Goal: Check status: Check status

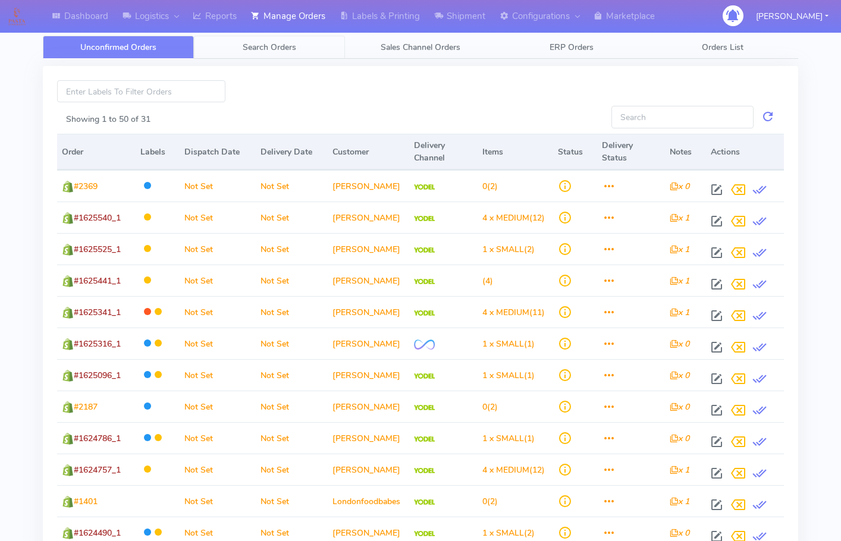
click at [266, 52] on span "Search Orders" at bounding box center [270, 47] width 54 height 11
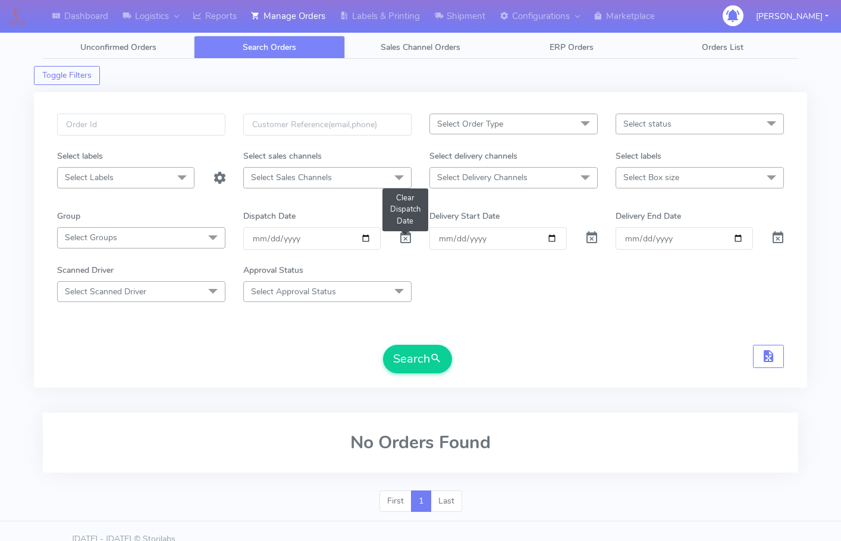
click at [407, 221] on span at bounding box center [405, 240] width 14 height 11
click at [119, 120] on input "text" at bounding box center [141, 125] width 168 height 22
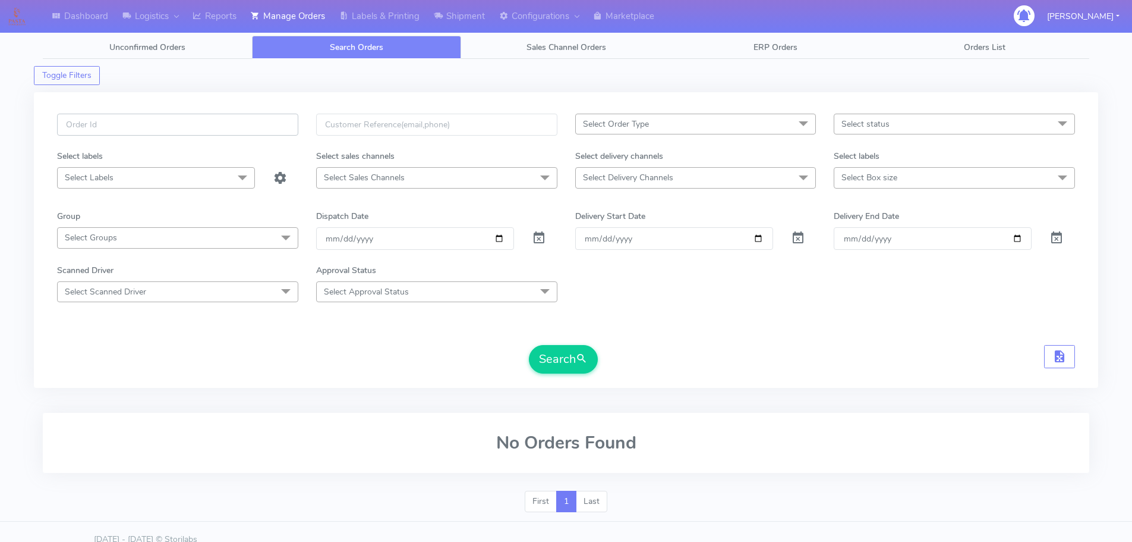
paste input "1619369"
type input "1619369"
click at [521, 221] on button "Search" at bounding box center [563, 359] width 69 height 29
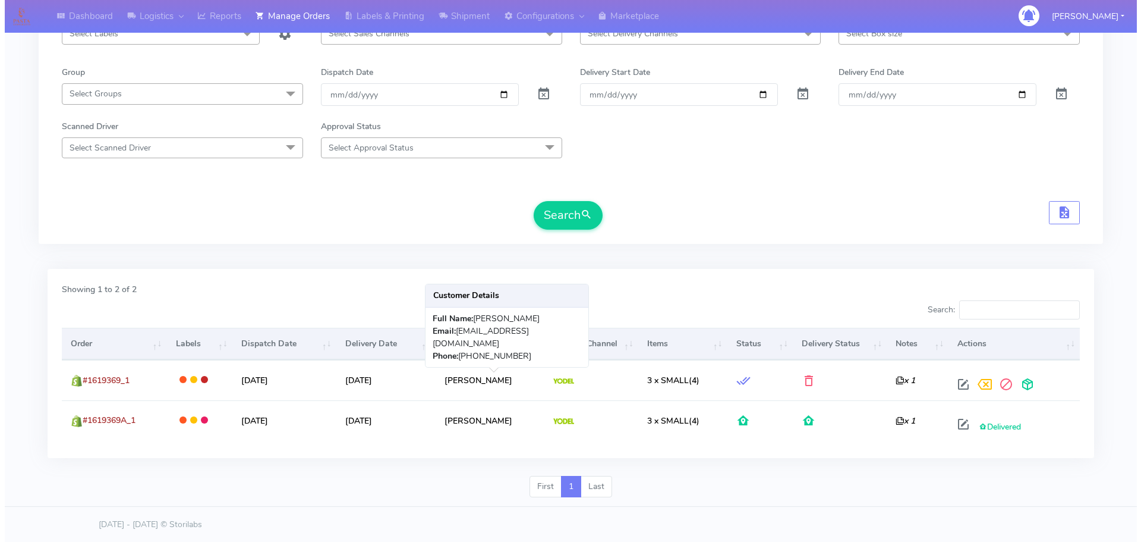
scroll to position [144, 0]
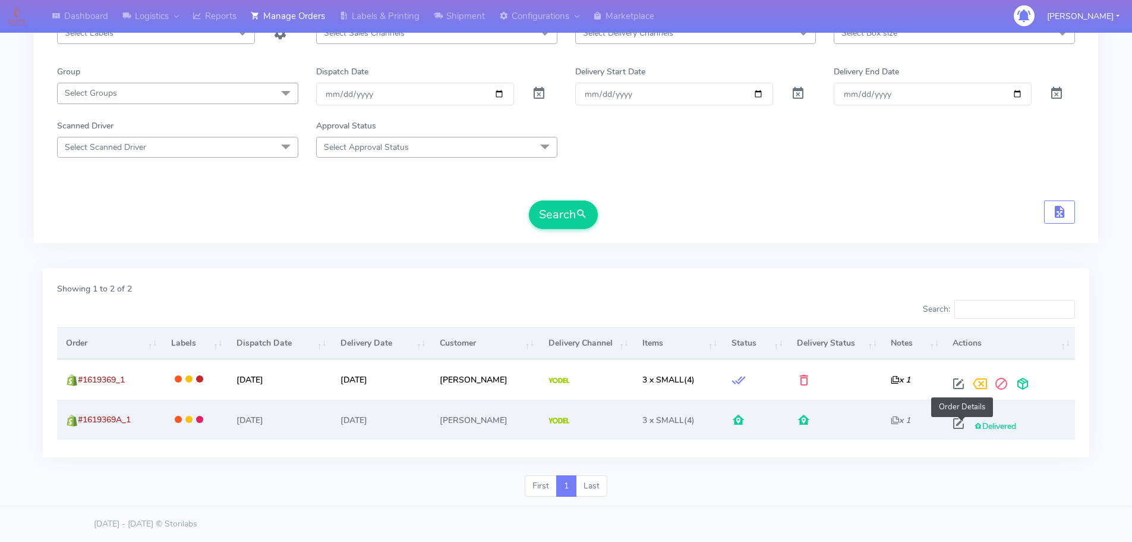
click at [521, 221] on span at bounding box center [958, 425] width 21 height 11
select select "5"
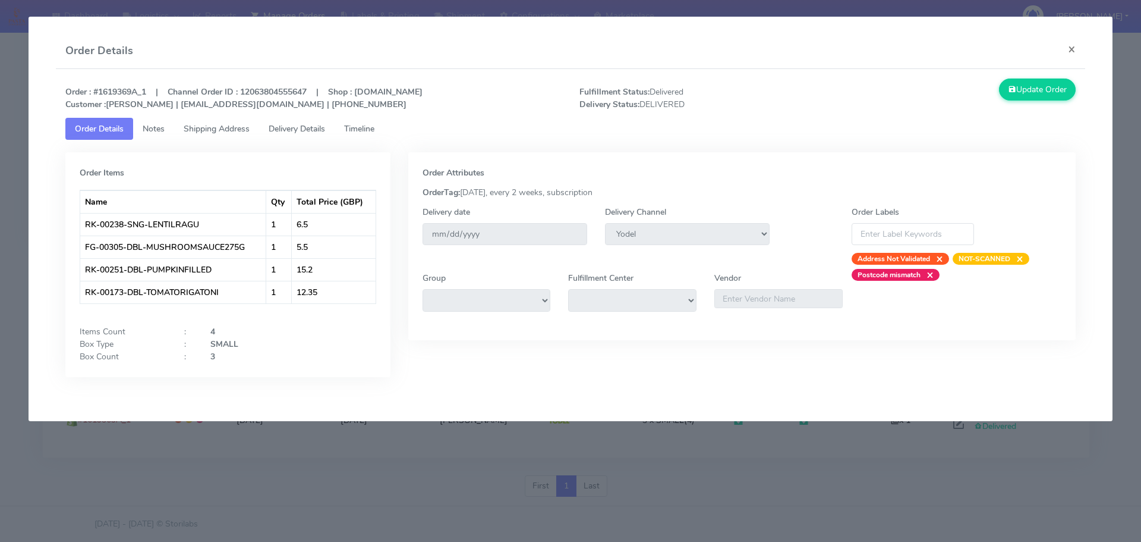
click at [307, 125] on span "Delivery Details" at bounding box center [297, 128] width 56 height 11
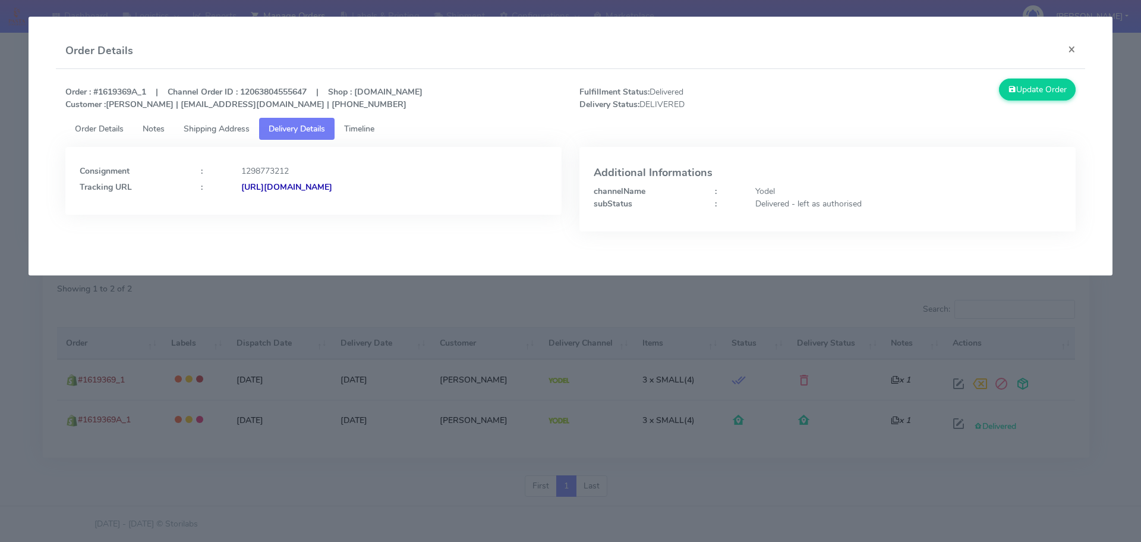
click at [369, 128] on span "Timeline" at bounding box center [359, 128] width 30 height 11
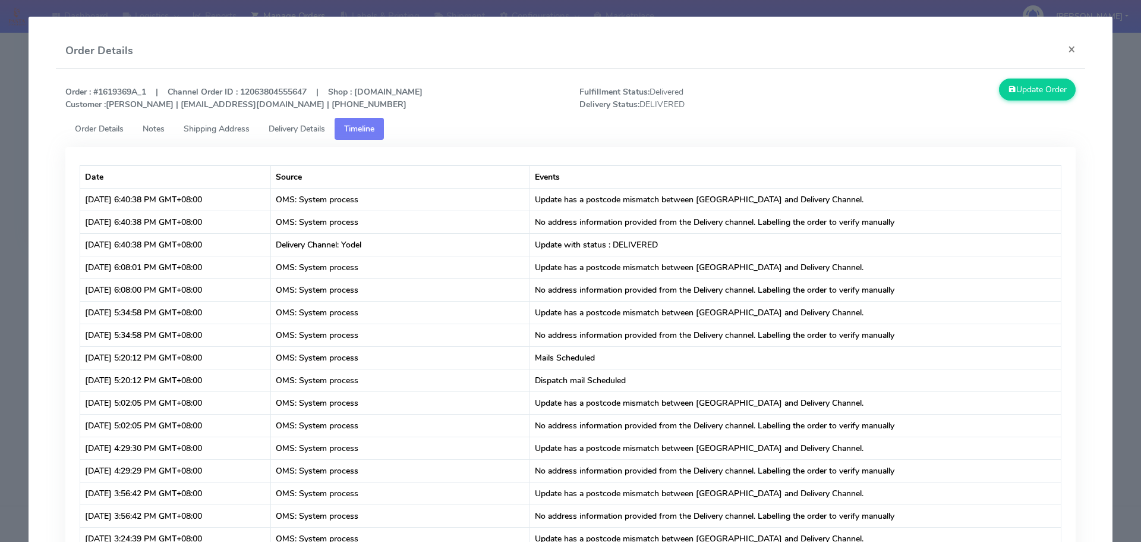
click at [279, 127] on span "Delivery Details" at bounding box center [297, 128] width 56 height 11
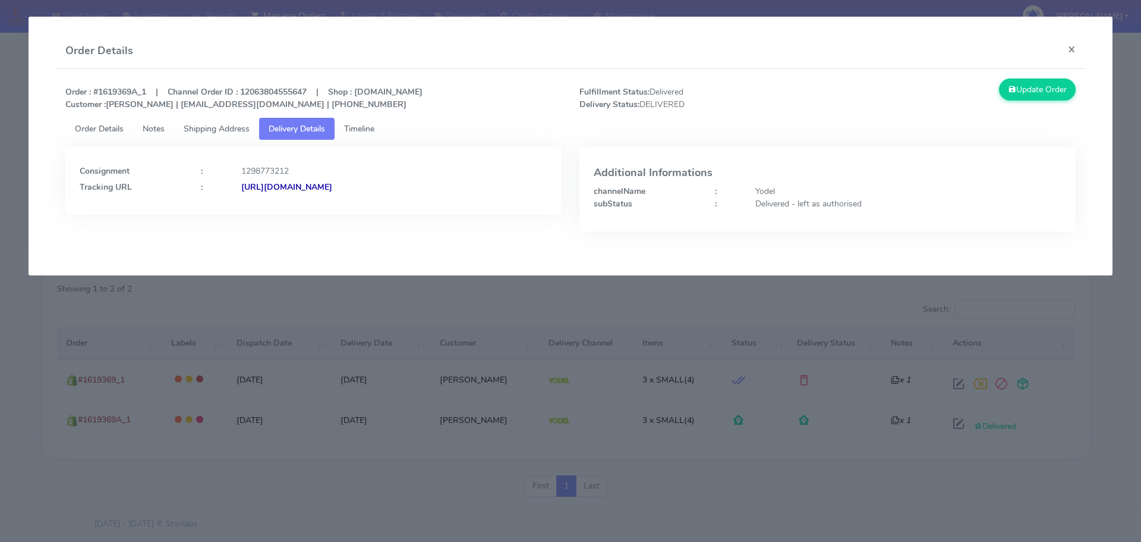
click at [372, 134] on link "Timeline" at bounding box center [359, 129] width 49 height 22
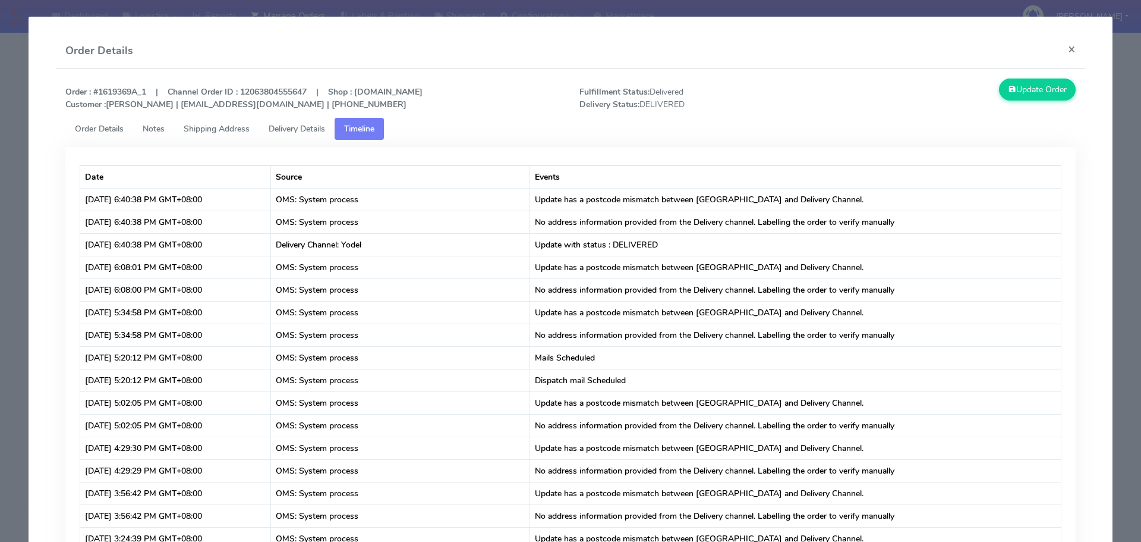
click at [216, 136] on link "Shipping Address" at bounding box center [216, 129] width 85 height 22
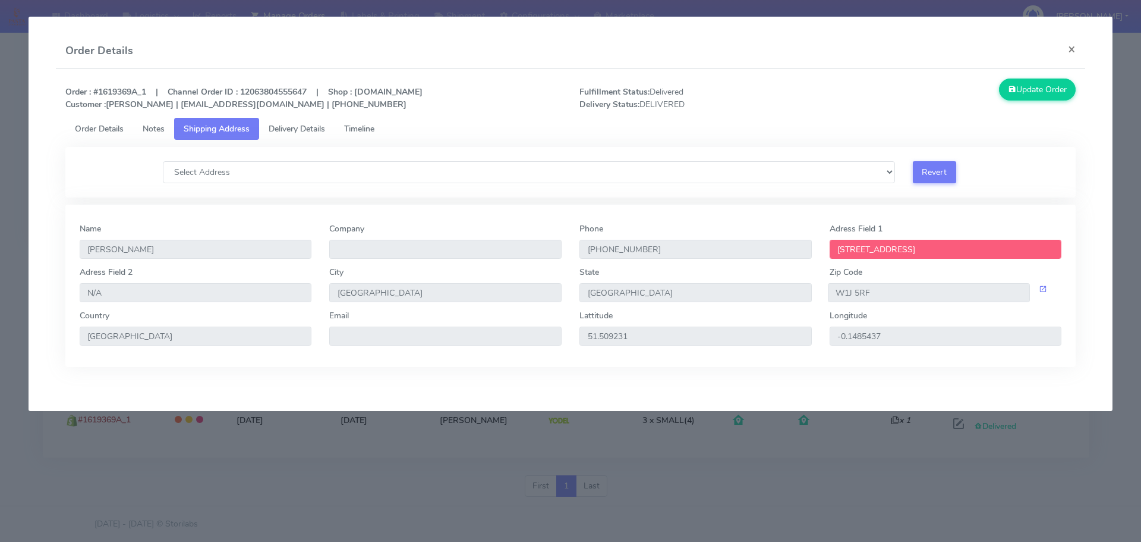
click at [308, 127] on span "Delivery Details" at bounding box center [297, 128] width 56 height 11
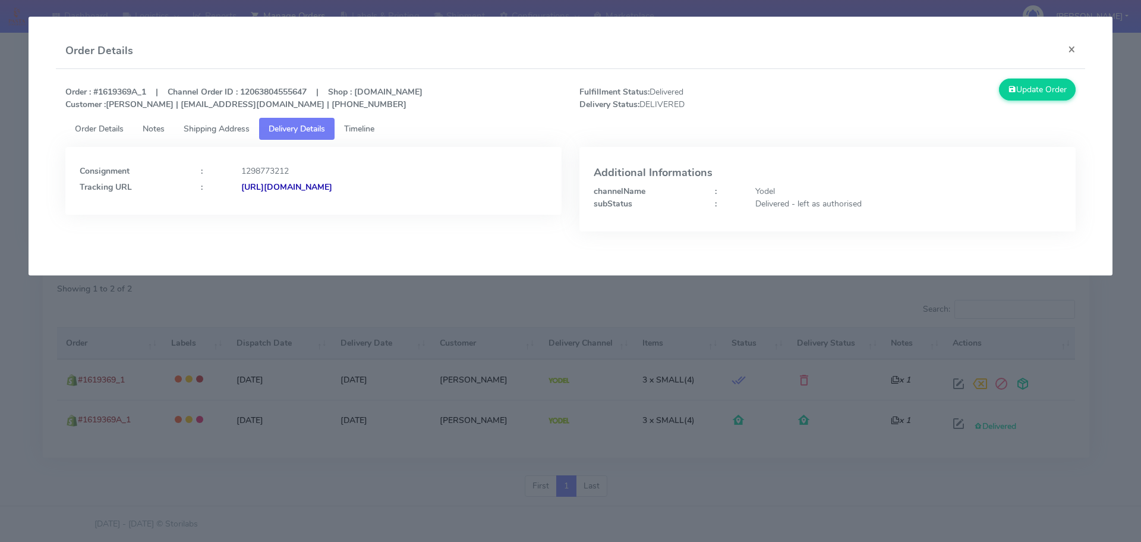
click at [99, 136] on link "Order Details" at bounding box center [99, 129] width 68 height 22
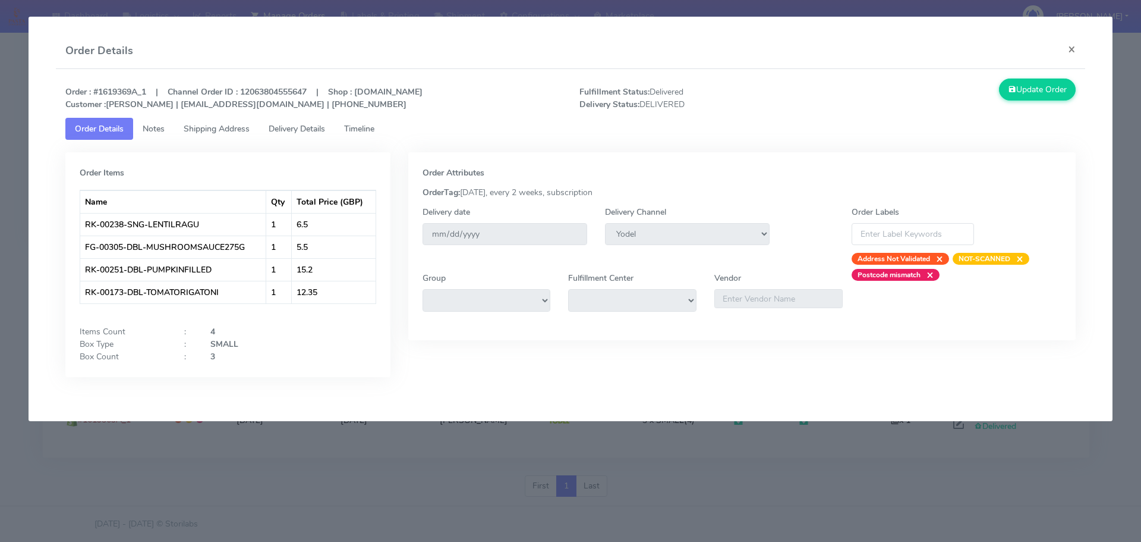
click at [307, 126] on span "Delivery Details" at bounding box center [297, 128] width 56 height 11
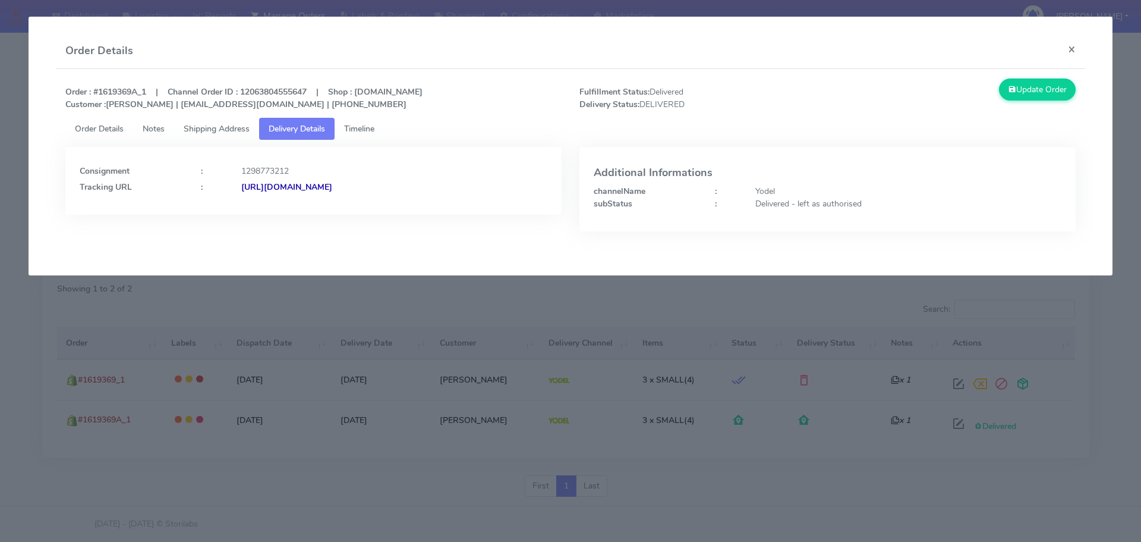
click at [205, 127] on span "Shipping Address" at bounding box center [217, 128] width 66 height 11
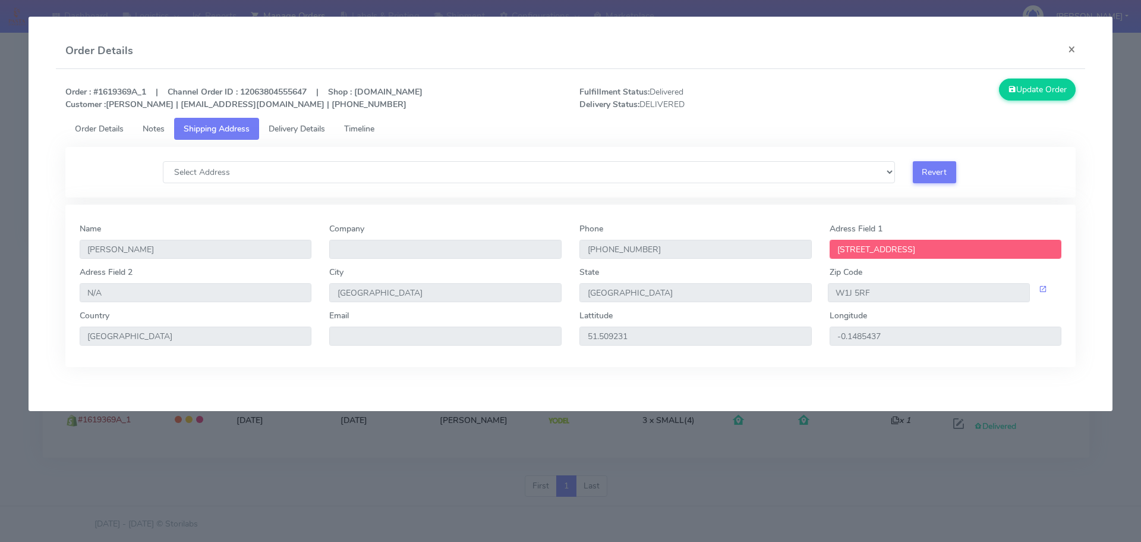
click at [353, 128] on span "Timeline" at bounding box center [359, 128] width 30 height 11
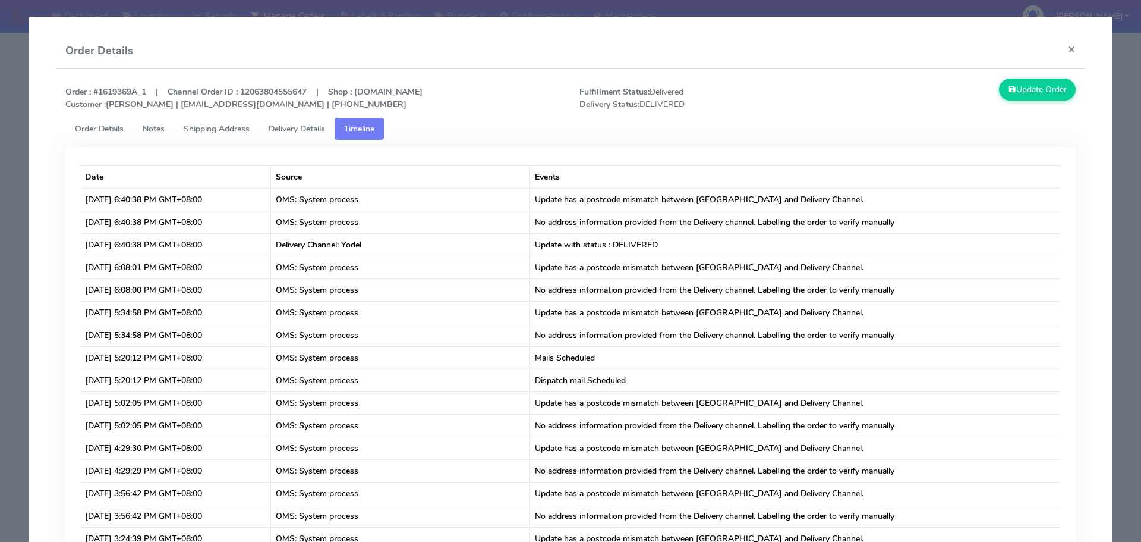
click at [238, 130] on span "Shipping Address" at bounding box center [217, 128] width 66 height 11
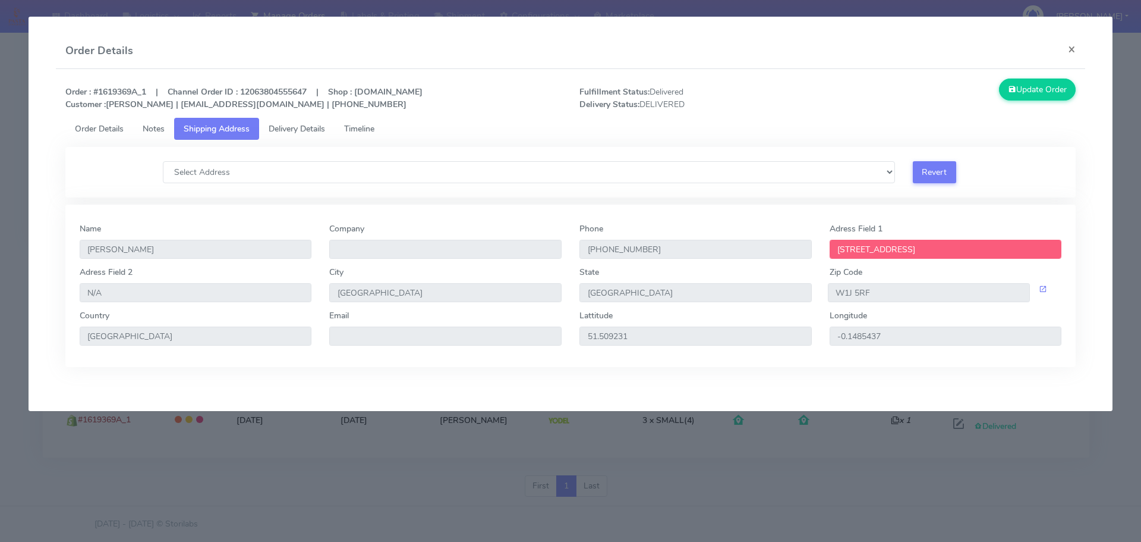
click at [308, 130] on span "Delivery Details" at bounding box center [297, 128] width 56 height 11
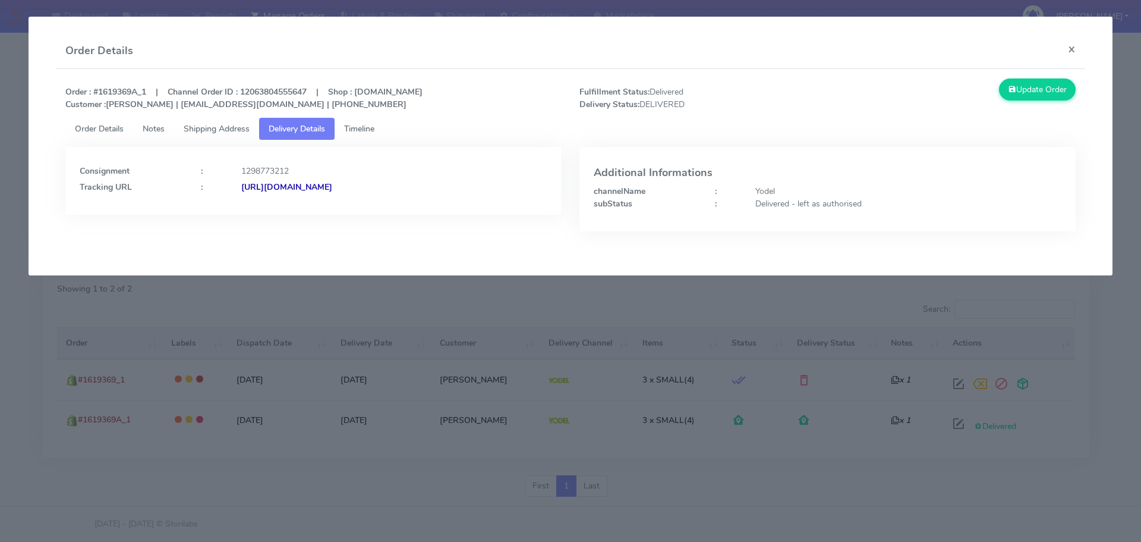
click at [89, 128] on span "Order Details" at bounding box center [99, 128] width 49 height 11
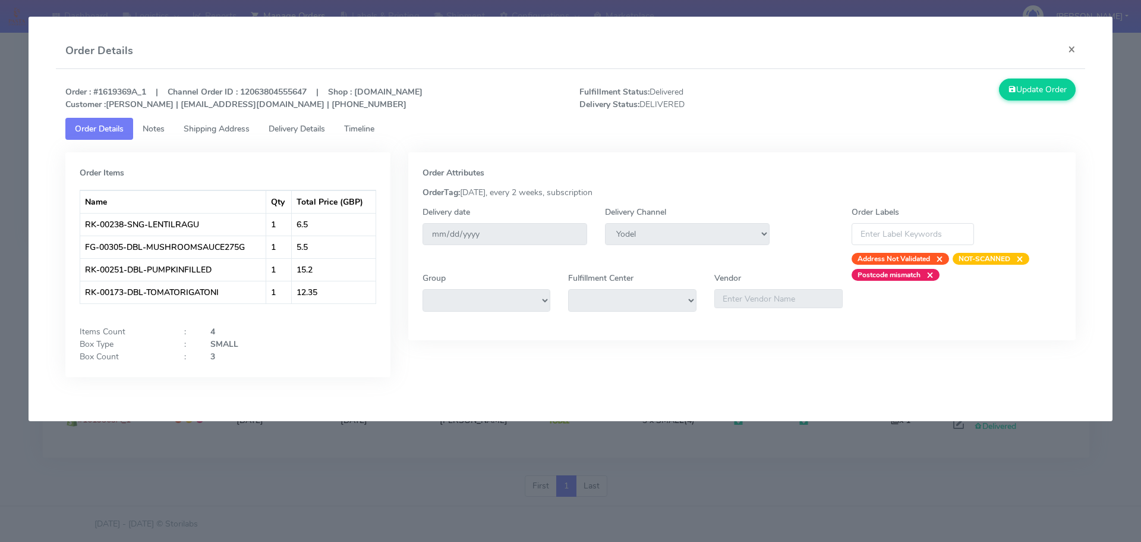
click at [212, 126] on span "Shipping Address" at bounding box center [217, 128] width 66 height 11
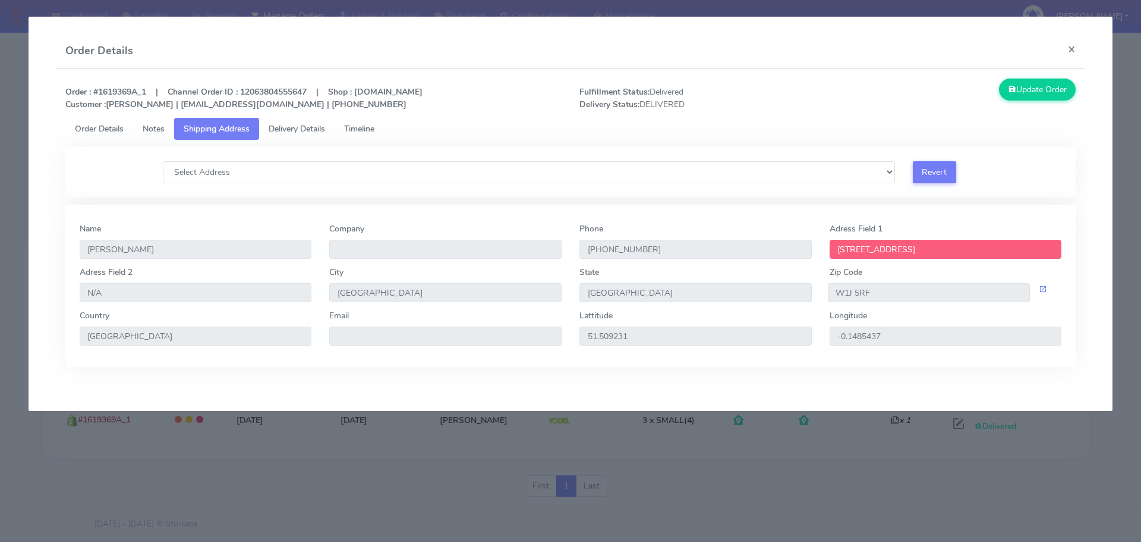
click at [310, 134] on link "Delivery Details" at bounding box center [296, 129] width 75 height 22
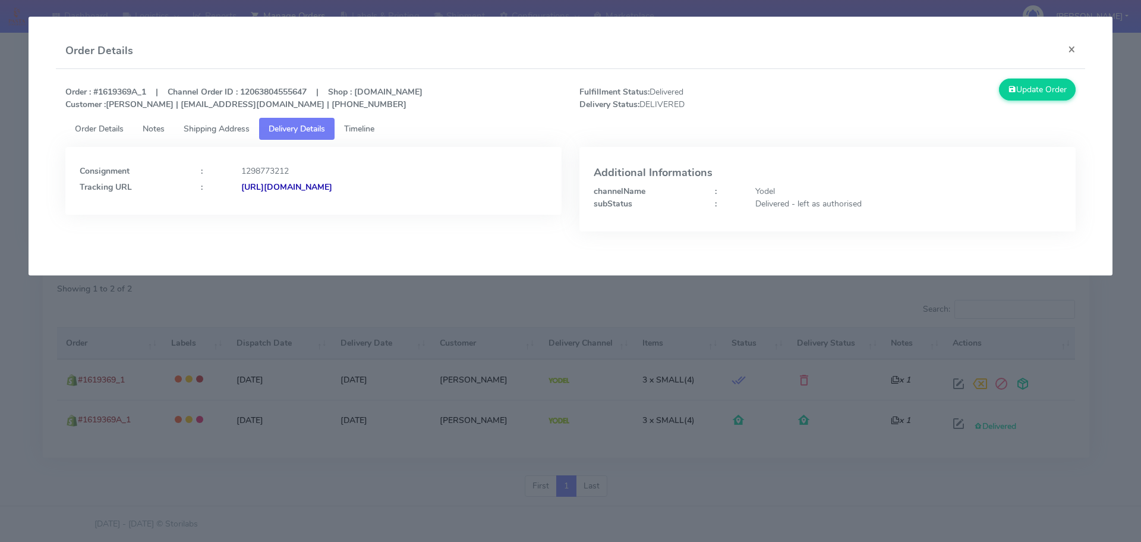
click at [368, 128] on span "Timeline" at bounding box center [359, 128] width 30 height 11
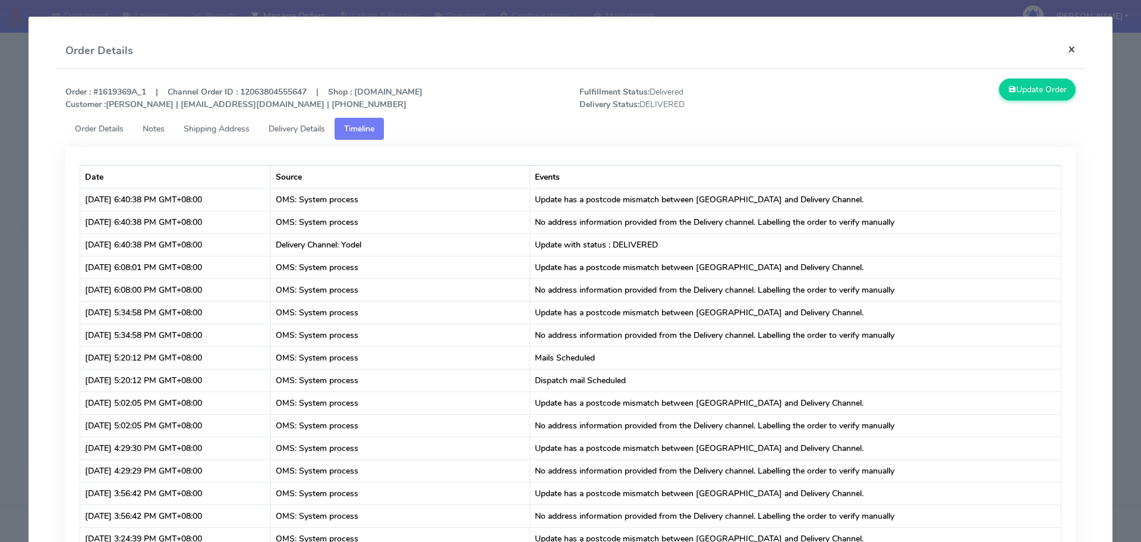
click at [521, 49] on button "×" at bounding box center [1072, 49] width 27 height 32
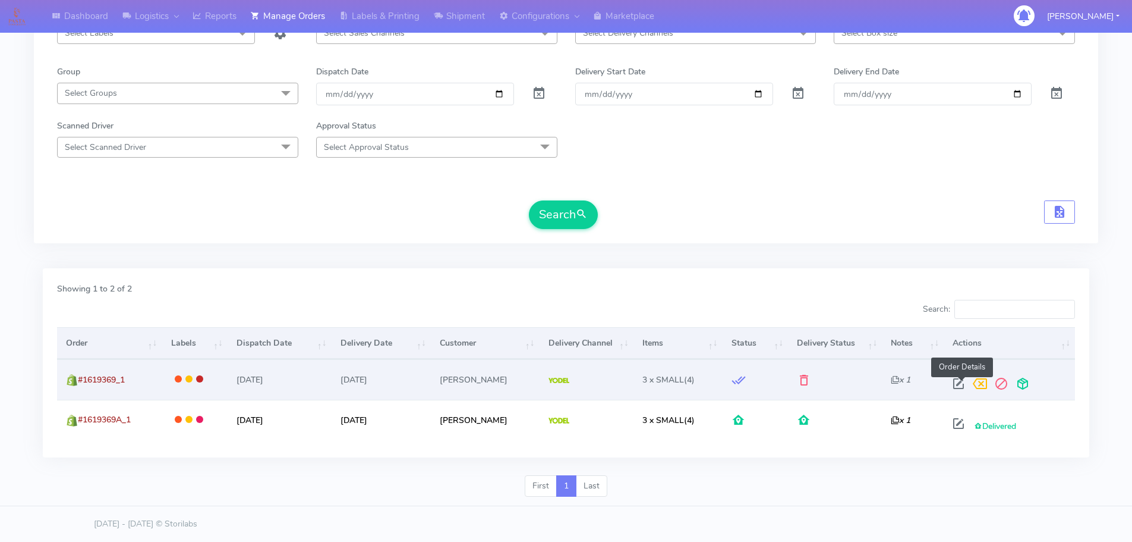
click at [521, 221] on span at bounding box center [958, 385] width 21 height 11
select select "5"
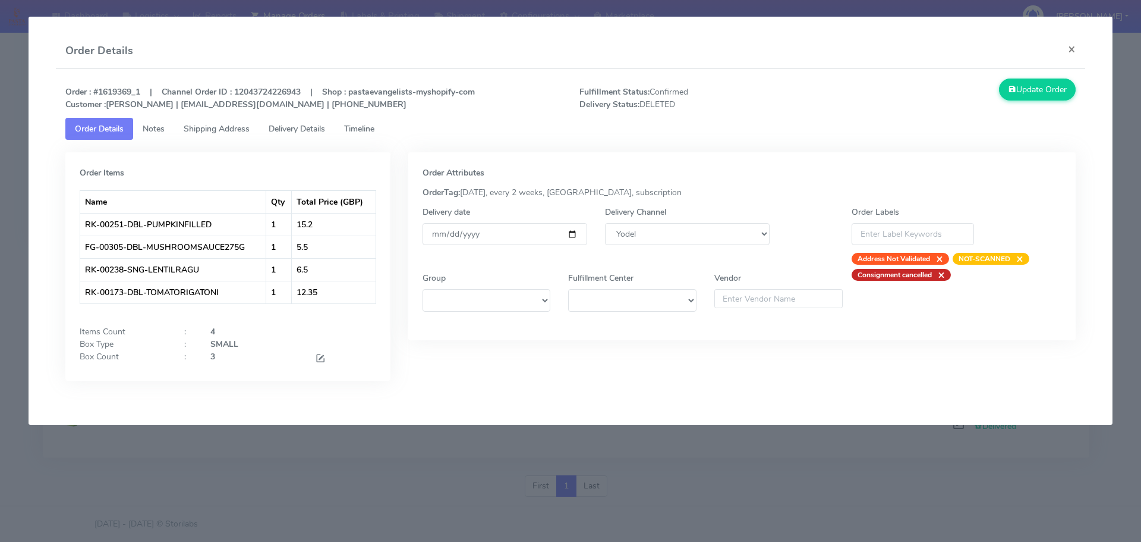
click at [293, 131] on span "Delivery Details" at bounding box center [297, 128] width 56 height 11
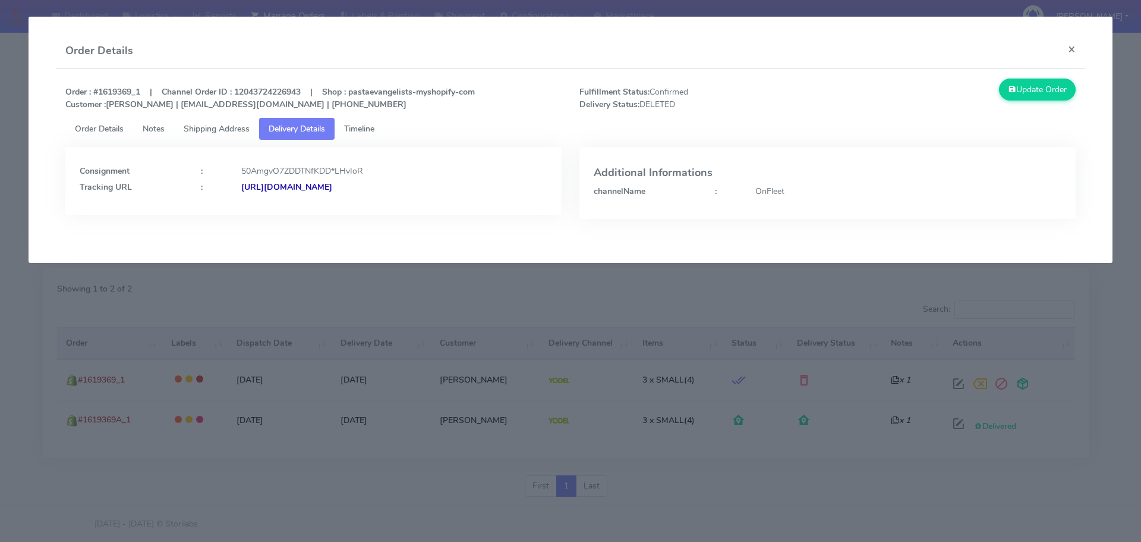
click at [285, 185] on strong "[URL][DOMAIN_NAME]" at bounding box center [286, 186] width 91 height 11
click at [361, 130] on span "Timeline" at bounding box center [359, 128] width 30 height 11
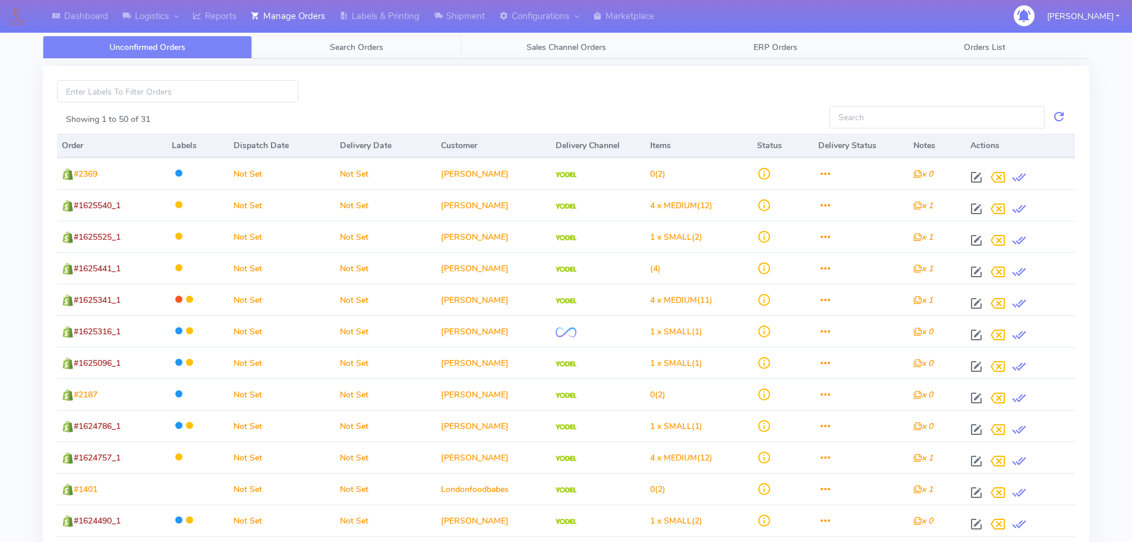
click at [357, 48] on span "Search Orders" at bounding box center [357, 47] width 54 height 11
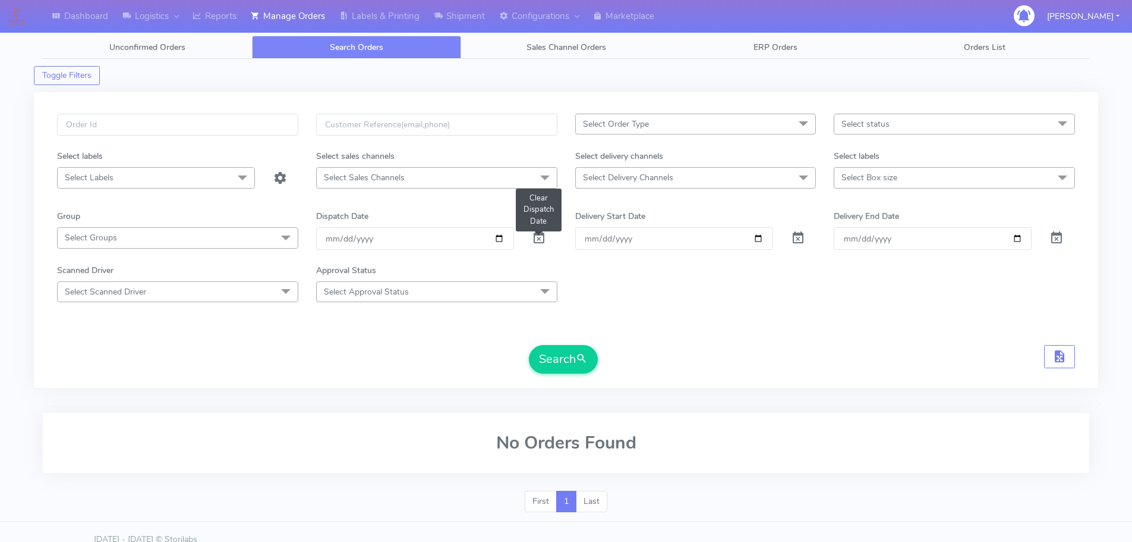
click at [539, 240] on span at bounding box center [539, 240] width 14 height 11
click at [117, 128] on input "text" at bounding box center [177, 125] width 241 height 22
click at [182, 121] on input "text" at bounding box center [177, 125] width 241 height 22
paste input "1619369"
type input "1619369"
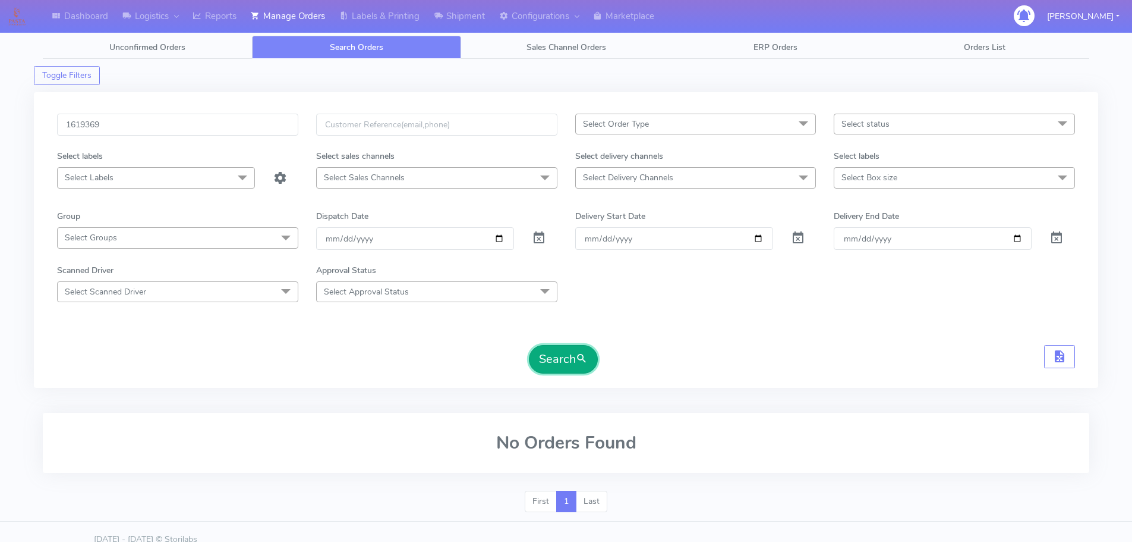
click at [552, 357] on button "Search" at bounding box center [563, 359] width 69 height 29
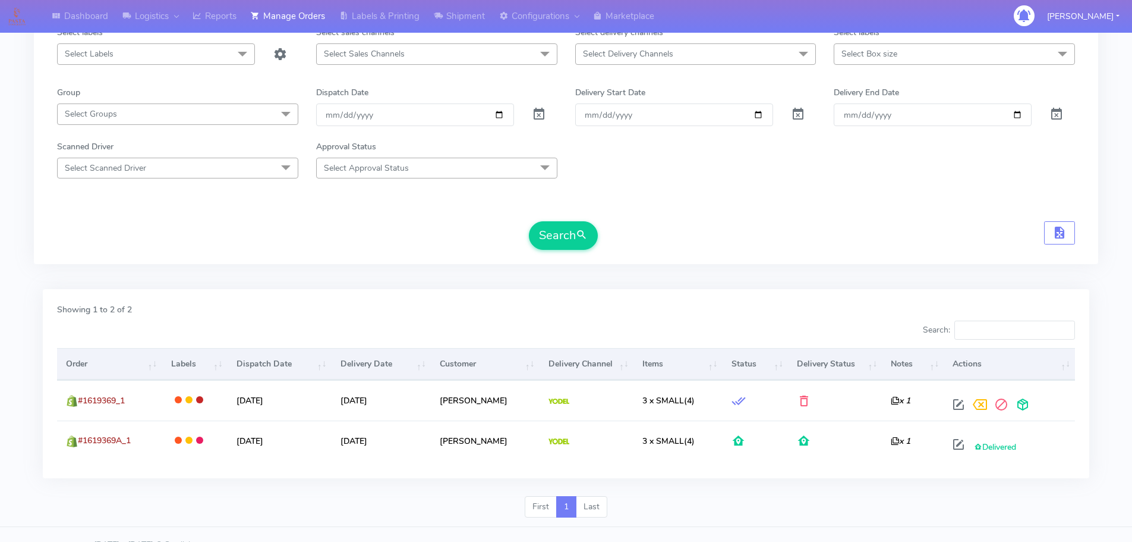
scroll to position [144, 0]
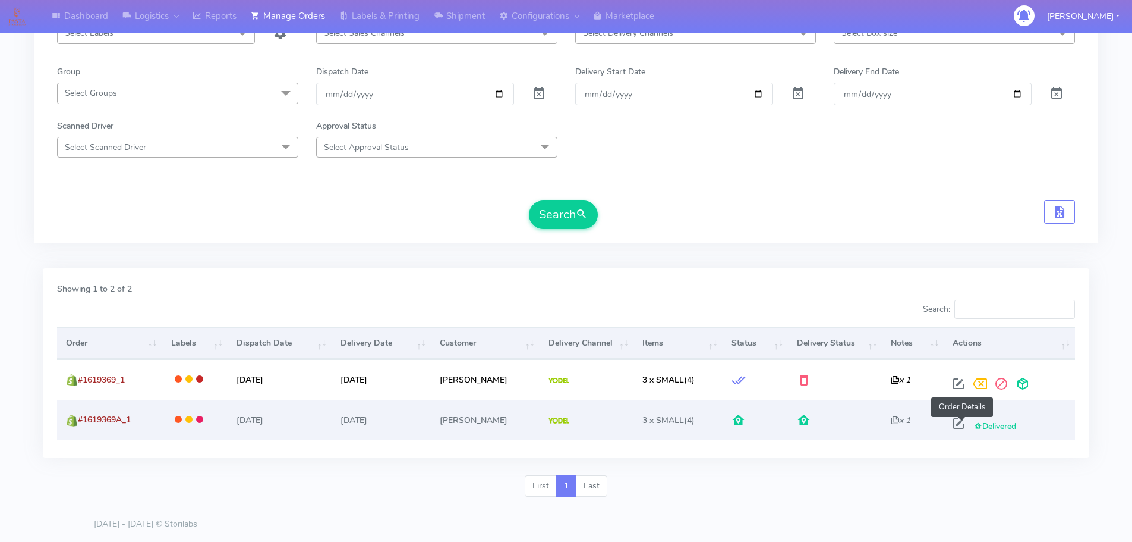
click at [962, 423] on span at bounding box center [958, 425] width 21 height 11
select select "5"
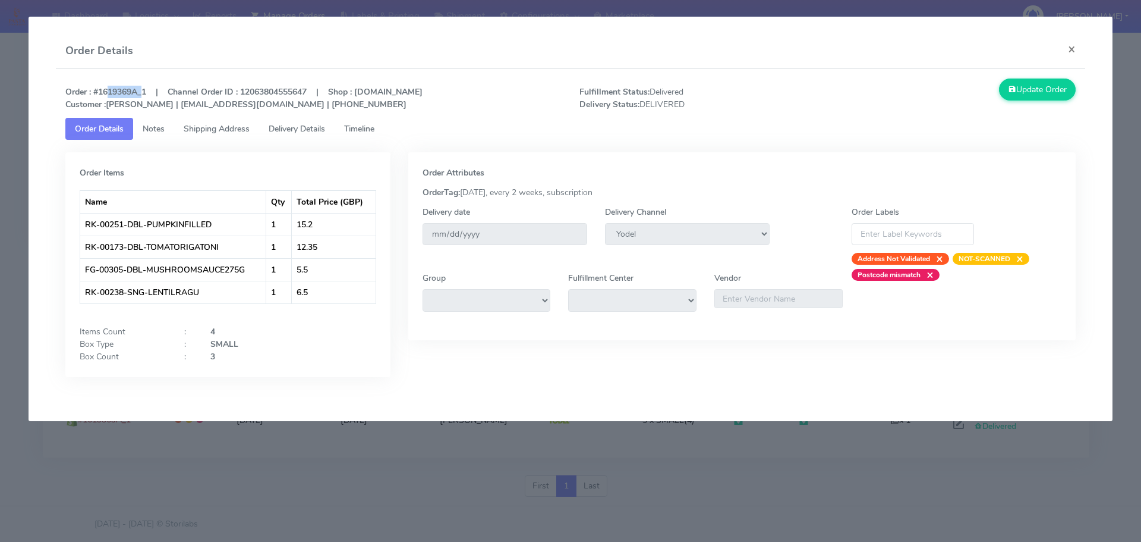
drag, startPoint x: 139, startPoint y: 88, endPoint x: 103, endPoint y: 88, distance: 35.7
click at [103, 88] on strong "Order : #1619369A_1 | Channel Order ID : 12063804555647 | Shop : [DOMAIN_NAME] …" at bounding box center [243, 98] width 357 height 24
click at [772, 133] on ul "Order Details Notes Shipping Address Delivery Details Timeline" at bounding box center [570, 129] width 1011 height 22
click at [1072, 54] on button "×" at bounding box center [1072, 49] width 27 height 32
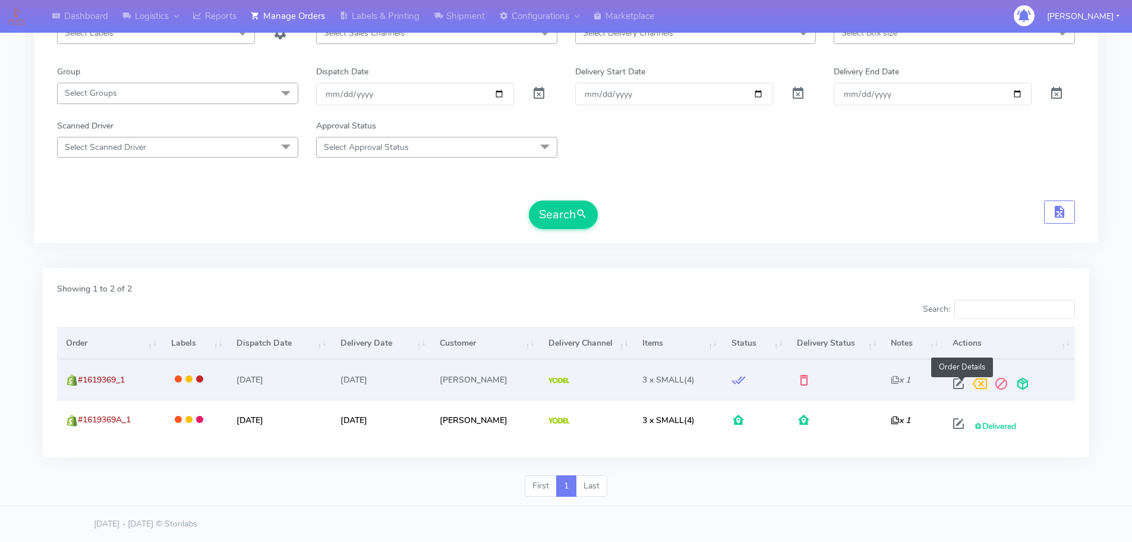
click at [961, 384] on span at bounding box center [958, 385] width 21 height 11
select select "5"
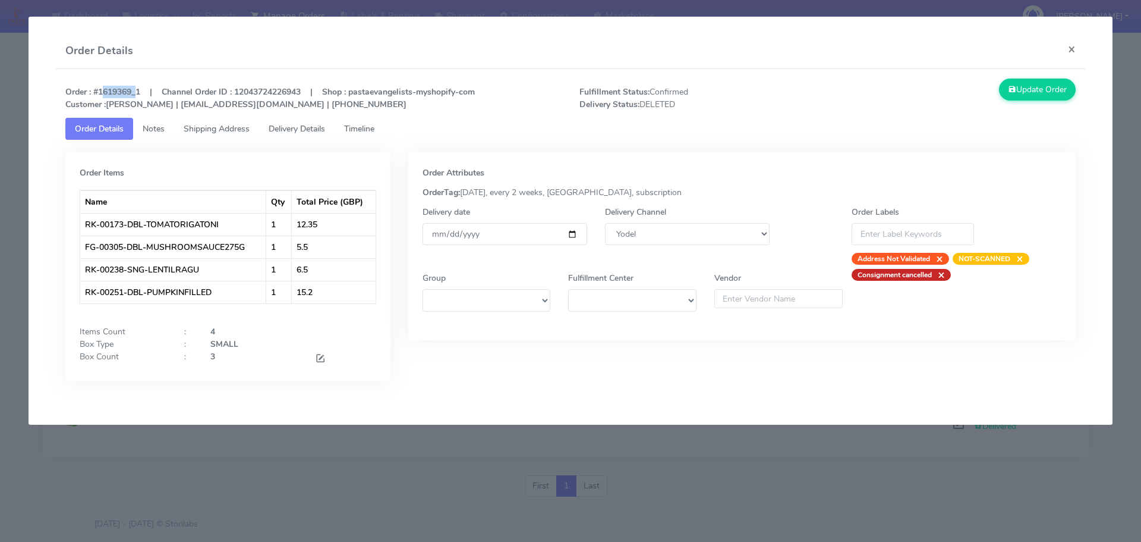
drag, startPoint x: 133, startPoint y: 93, endPoint x: 100, endPoint y: 90, distance: 32.8
click at [100, 90] on strong "Order : #1619369_1 | Channel Order ID : 12043724226943 | Shop : pastaevangelist…" at bounding box center [270, 98] width 410 height 24
copy strong "1619369"
click at [253, 62] on div "Order Details ×" at bounding box center [571, 51] width 1030 height 36
drag, startPoint x: 132, startPoint y: 90, endPoint x: 100, endPoint y: 93, distance: 31.6
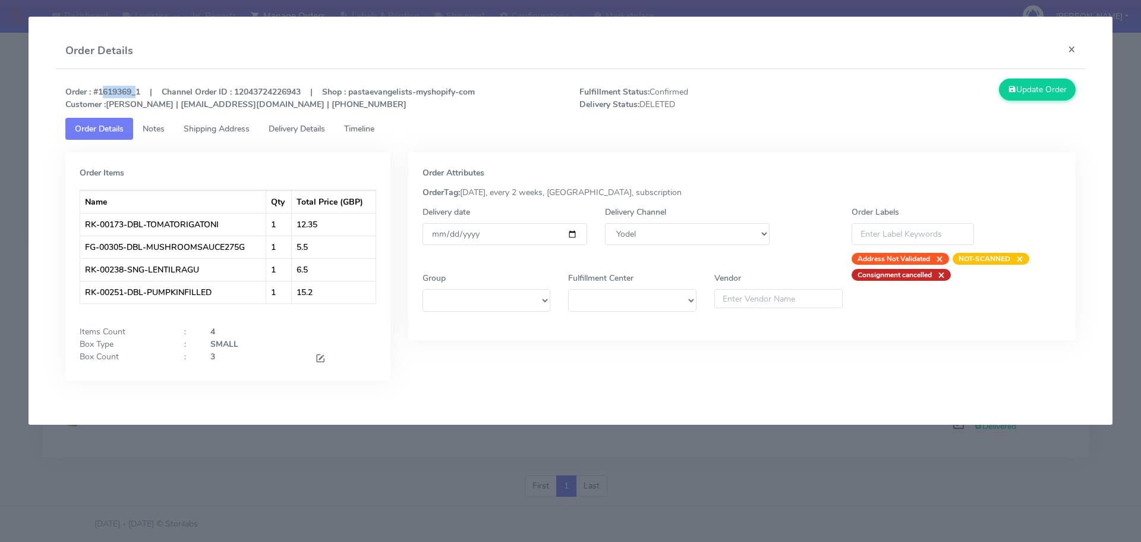
click at [100, 93] on strong "Order : #1619369_1 | Channel Order ID : 12043724226943 | Shop : pastaevangelist…" at bounding box center [270, 98] width 410 height 24
copy strong "1619369"
click at [1067, 48] on button "×" at bounding box center [1072, 49] width 27 height 32
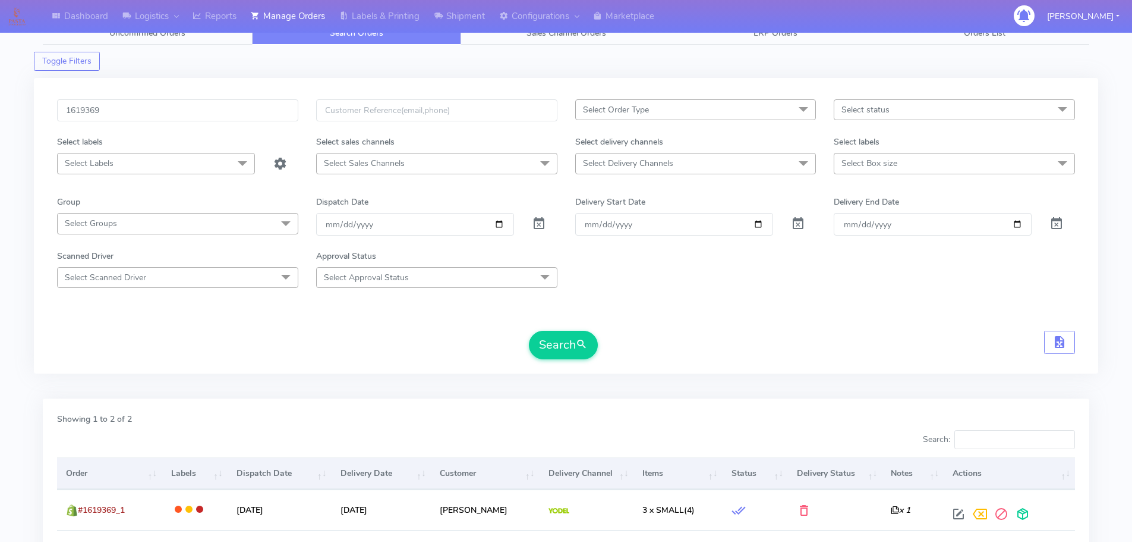
scroll to position [0, 0]
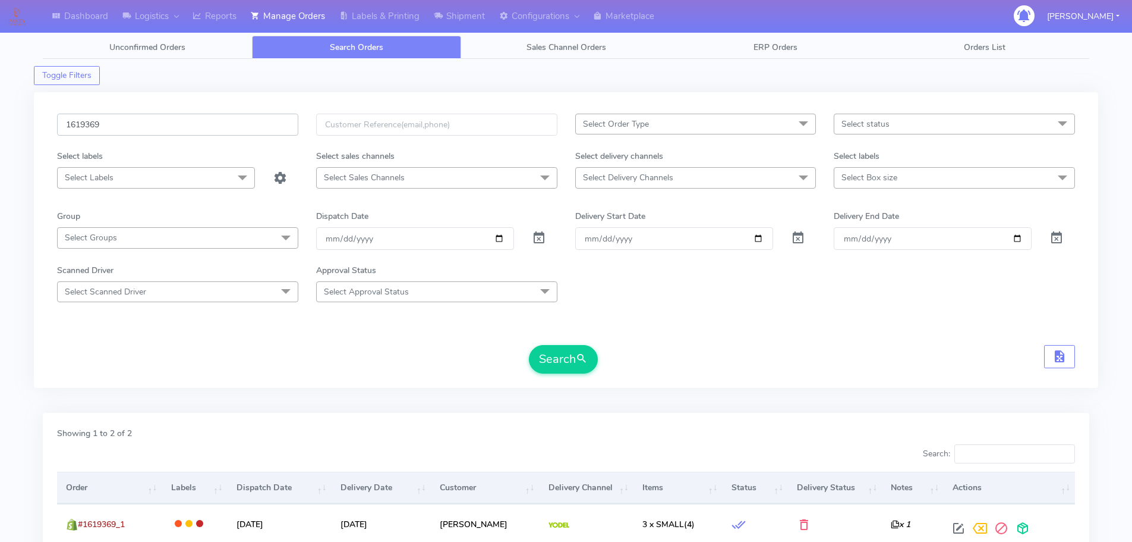
drag, startPoint x: 56, startPoint y: 120, endPoint x: 24, endPoint y: 122, distance: 31.6
click at [24, 122] on div "Dashboard Logistics London Logistics Reports Manage Orders Labels & Printing Sh…" at bounding box center [566, 335] width 1132 height 629
paste input "7900"
type input "1617900"
click at [580, 352] on span "submit" at bounding box center [582, 359] width 12 height 16
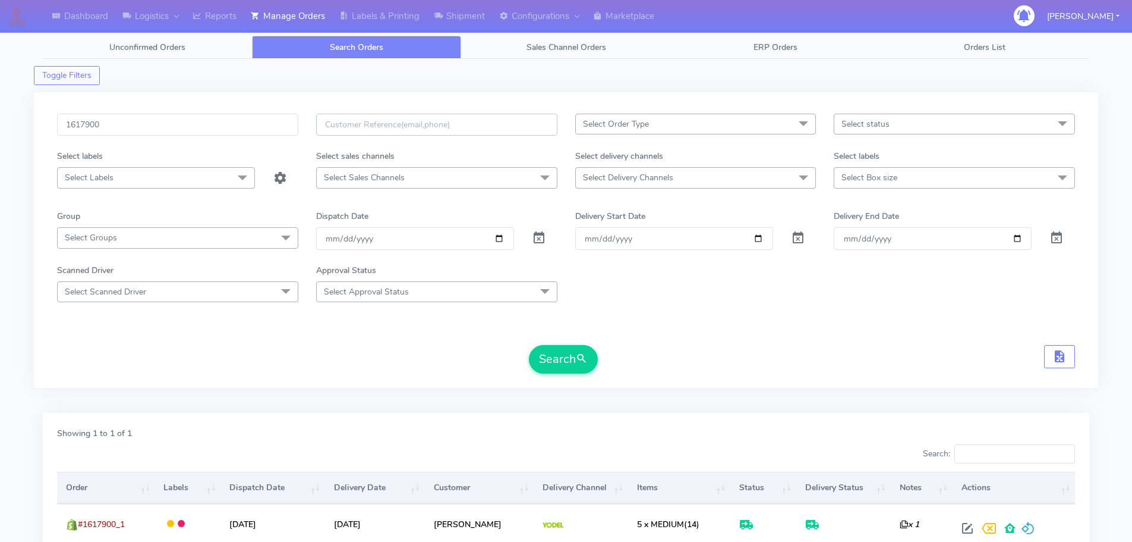
click at [485, 128] on input "text" at bounding box center [436, 125] width 241 height 22
paste input "[EMAIL_ADDRESS][DOMAIN_NAME]"
type input "[EMAIL_ADDRESS][DOMAIN_NAME]"
drag, startPoint x: 133, startPoint y: 127, endPoint x: 33, endPoint y: 119, distance: 99.5
click at [33, 119] on div "Dashboard Logistics London Logistics Reports Manage Orders Labels & Printing Sh…" at bounding box center [566, 315] width 1132 height 589
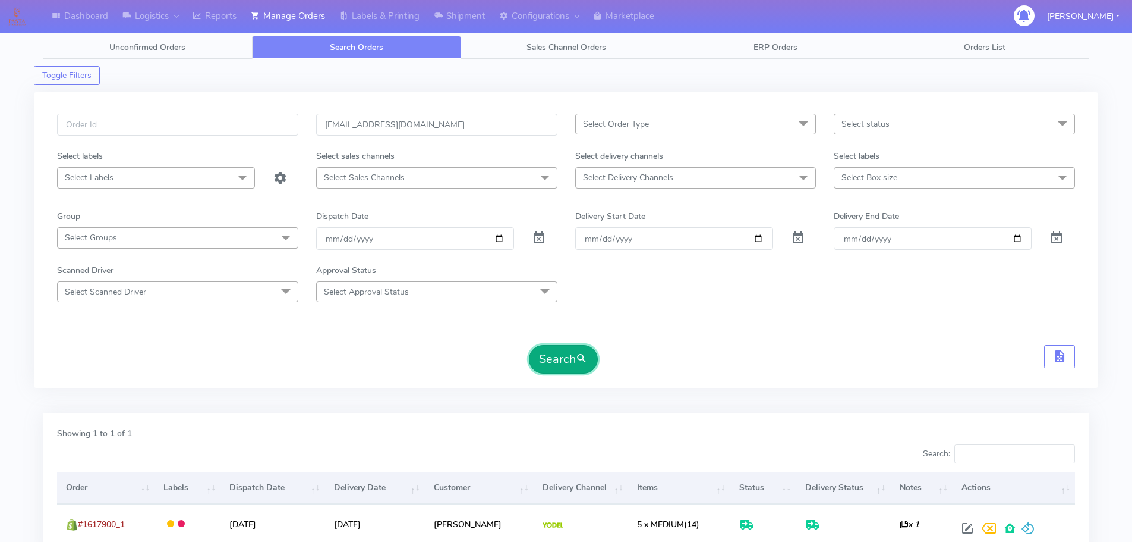
click at [558, 363] on button "Search" at bounding box center [563, 359] width 69 height 29
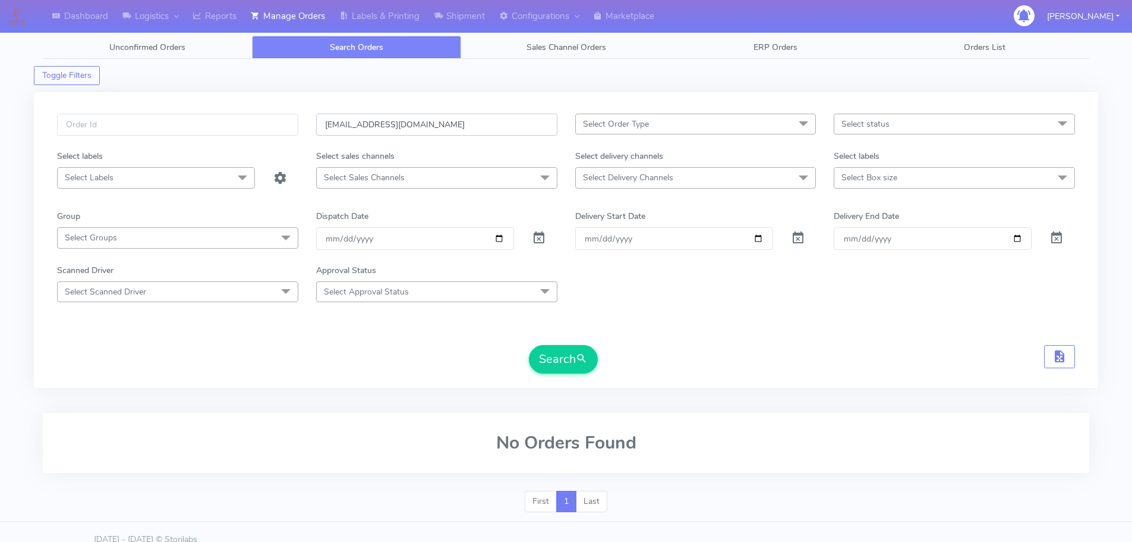
drag, startPoint x: 451, startPoint y: 133, endPoint x: 320, endPoint y: 111, distance: 131.9
click at [320, 111] on div "[EMAIL_ADDRESS][DOMAIN_NAME] Select Order Type Select All MEALS ATAVI One Off P…" at bounding box center [566, 239] width 1065 height 295
click at [125, 128] on input "text" at bounding box center [177, 125] width 241 height 22
paste input "8MQG9991"
drag, startPoint x: 561, startPoint y: 373, endPoint x: 565, endPoint y: 368, distance: 6.3
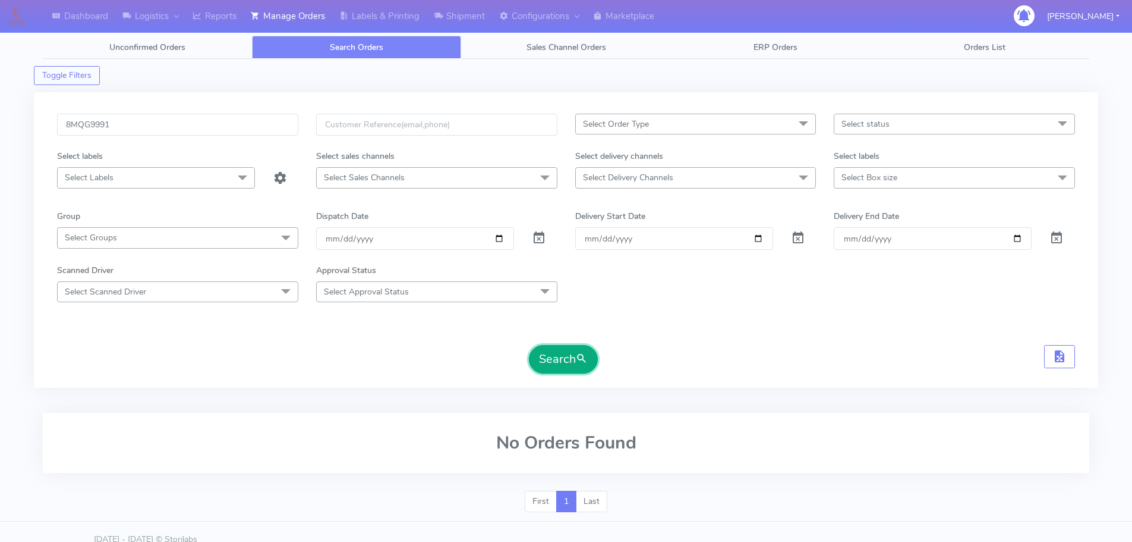
click at [565, 370] on button "Search" at bounding box center [563, 359] width 69 height 29
drag, startPoint x: 146, startPoint y: 120, endPoint x: 42, endPoint y: 125, distance: 104.7
click at [42, 125] on div "8MQG9991 Select Order Type Select All MEALS ATAVI One Off Pasta Club Gift Kit E…" at bounding box center [566, 239] width 1065 height 295
paste input "1619424"
type input "1619424"
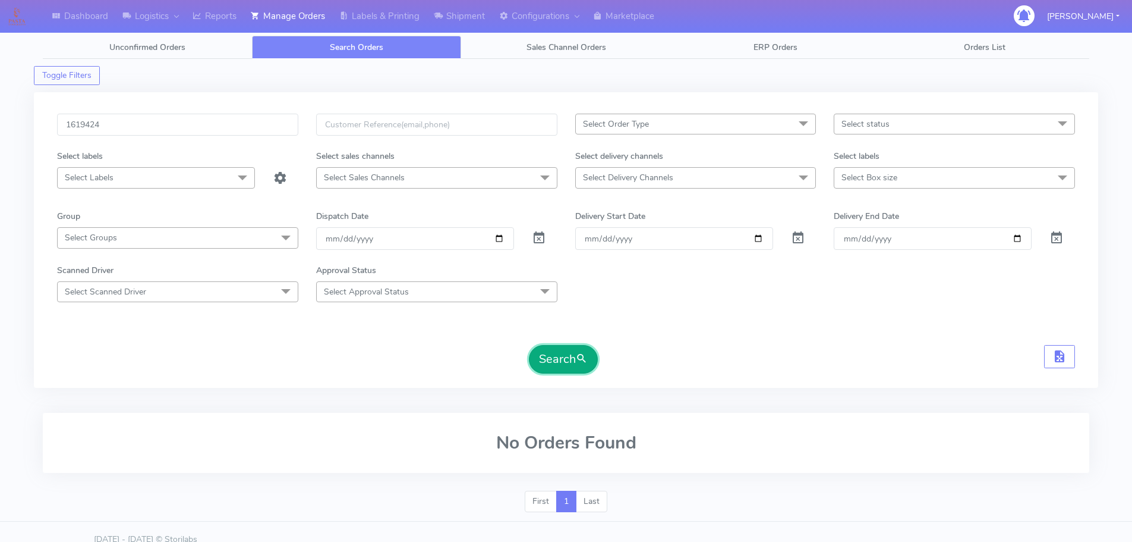
click at [562, 361] on button "Search" at bounding box center [563, 359] width 69 height 29
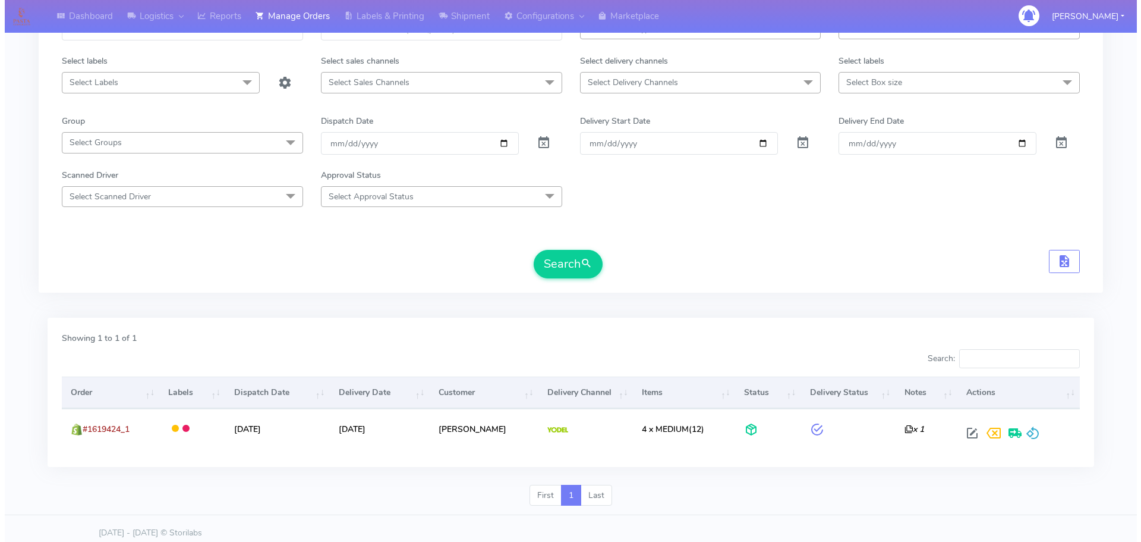
scroll to position [104, 0]
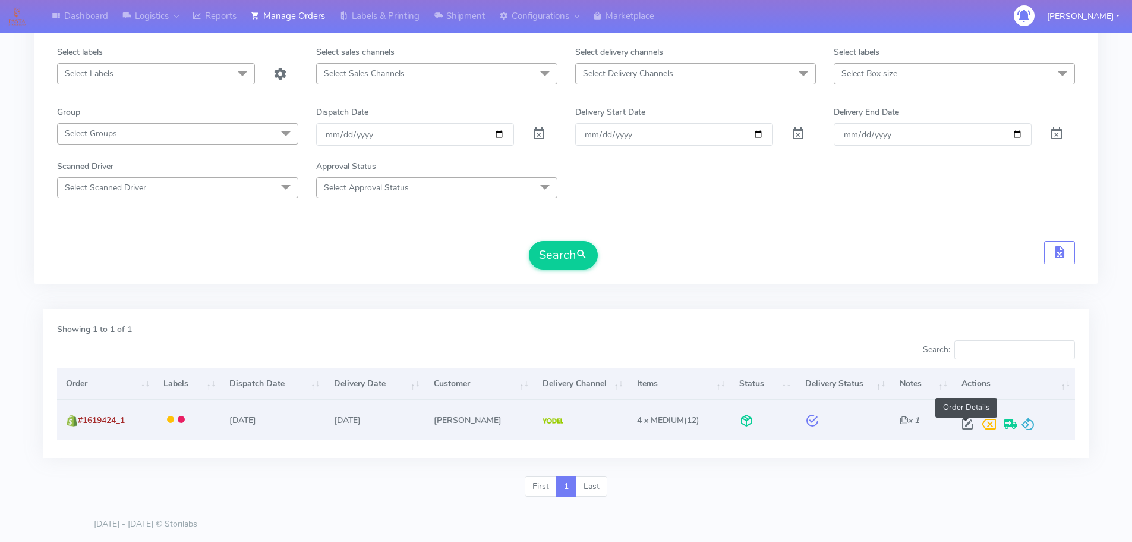
click at [965, 421] on span at bounding box center [967, 426] width 21 height 11
select select "5"
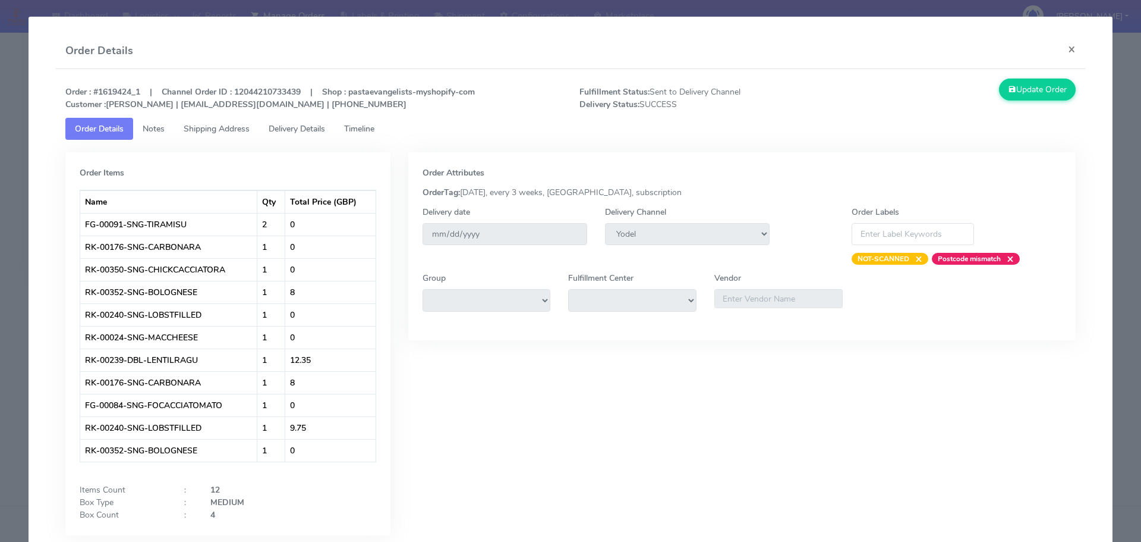
click at [357, 130] on span "Timeline" at bounding box center [359, 128] width 30 height 11
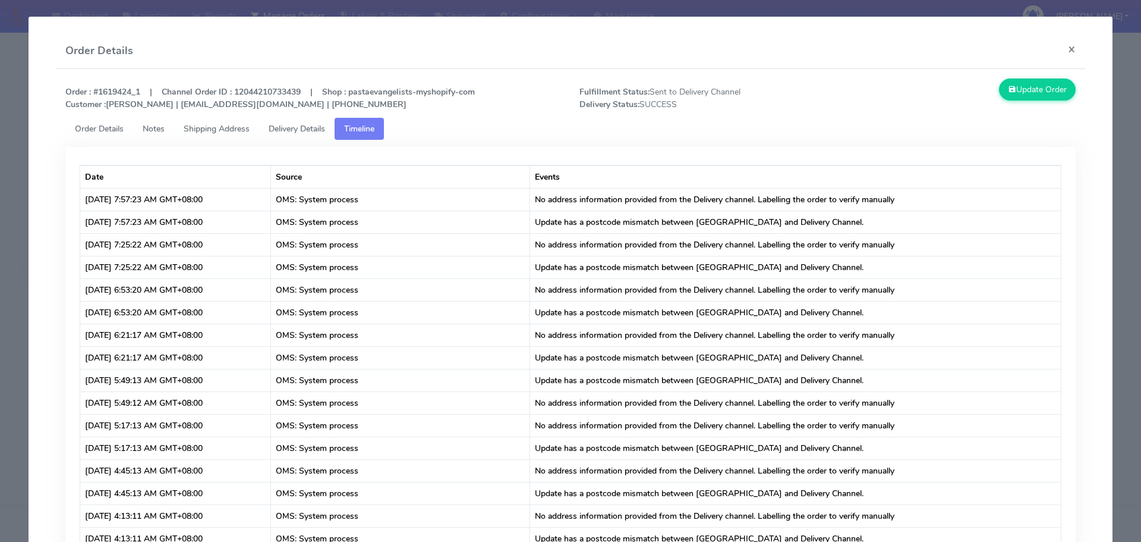
click at [307, 131] on span "Delivery Details" at bounding box center [297, 128] width 56 height 11
